Goal: Task Accomplishment & Management: Manage account settings

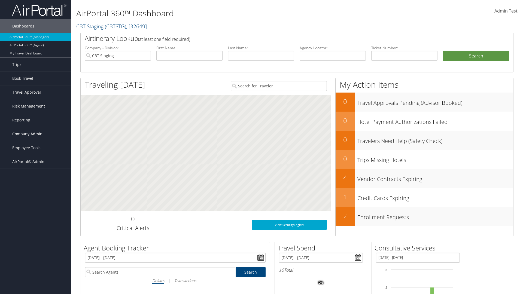
click at [35, 134] on span "Company Admin" at bounding box center [27, 134] width 30 height 14
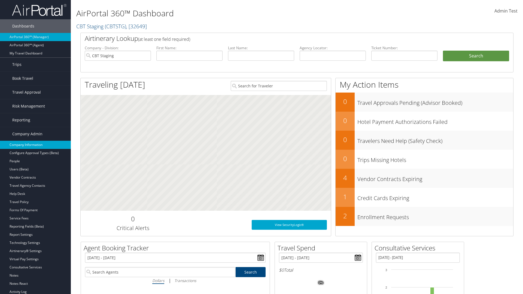
click at [35, 145] on link "Company Information" at bounding box center [35, 145] width 71 height 8
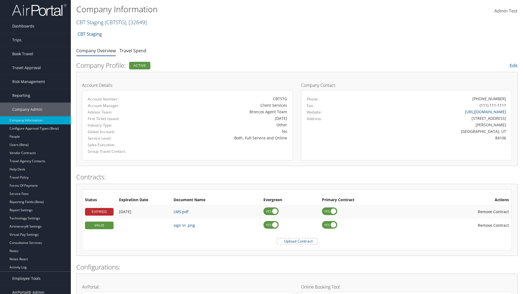
click at [90, 22] on link "CBT Staging ( CBTSTG ) , [ 32649 ]" at bounding box center [111, 22] width 71 height 7
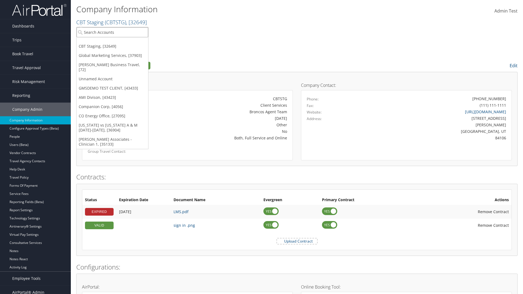
click at [112, 32] on input "search" at bounding box center [113, 32] width 72 height 10
type input "[PERSON_NAME] Business Travel"
click at [120, 42] on div "Christopherson Business Travel (C10001), [72]" at bounding box center [120, 42] width 93 height 5
